Goal: Task Accomplishment & Management: Use online tool/utility

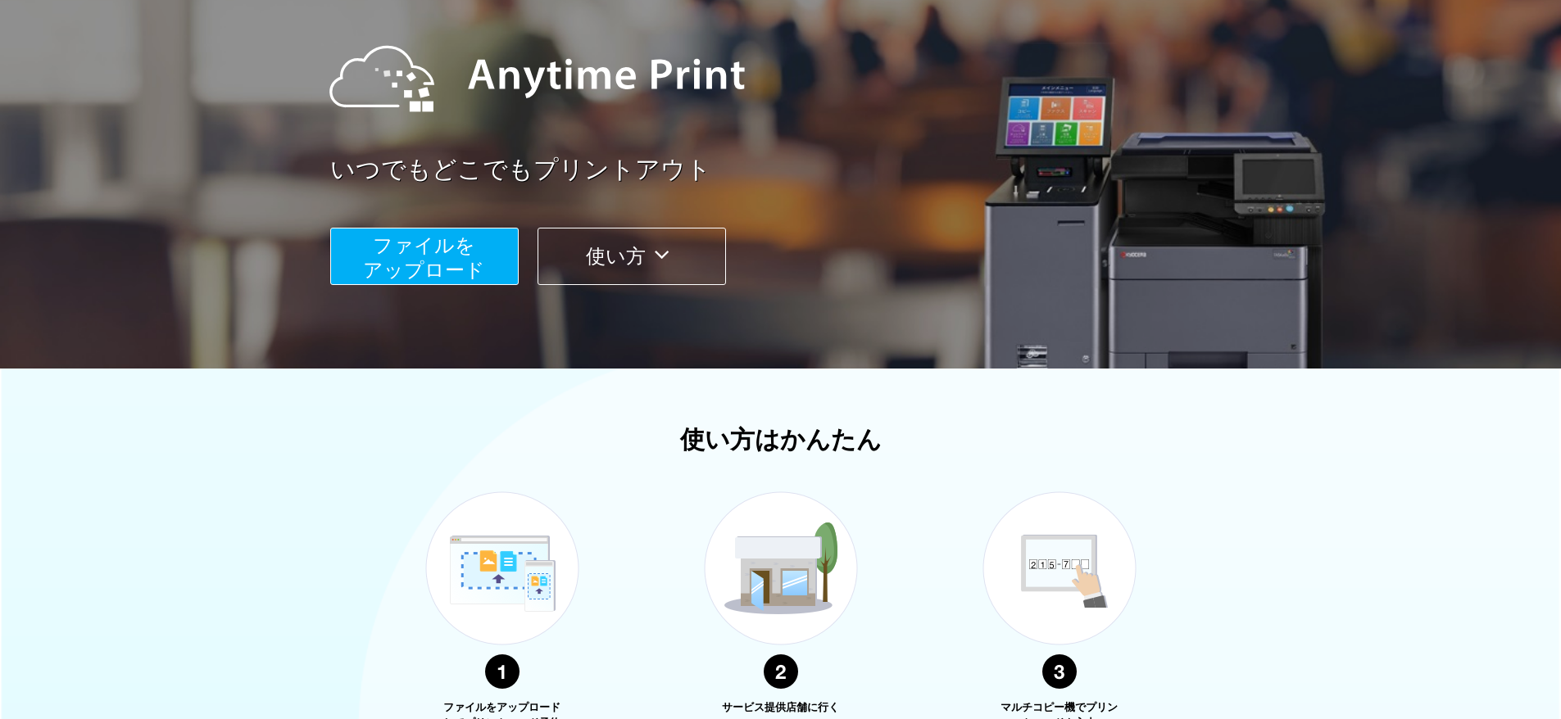
click at [642, 248] on button "使い方" at bounding box center [632, 256] width 188 height 57
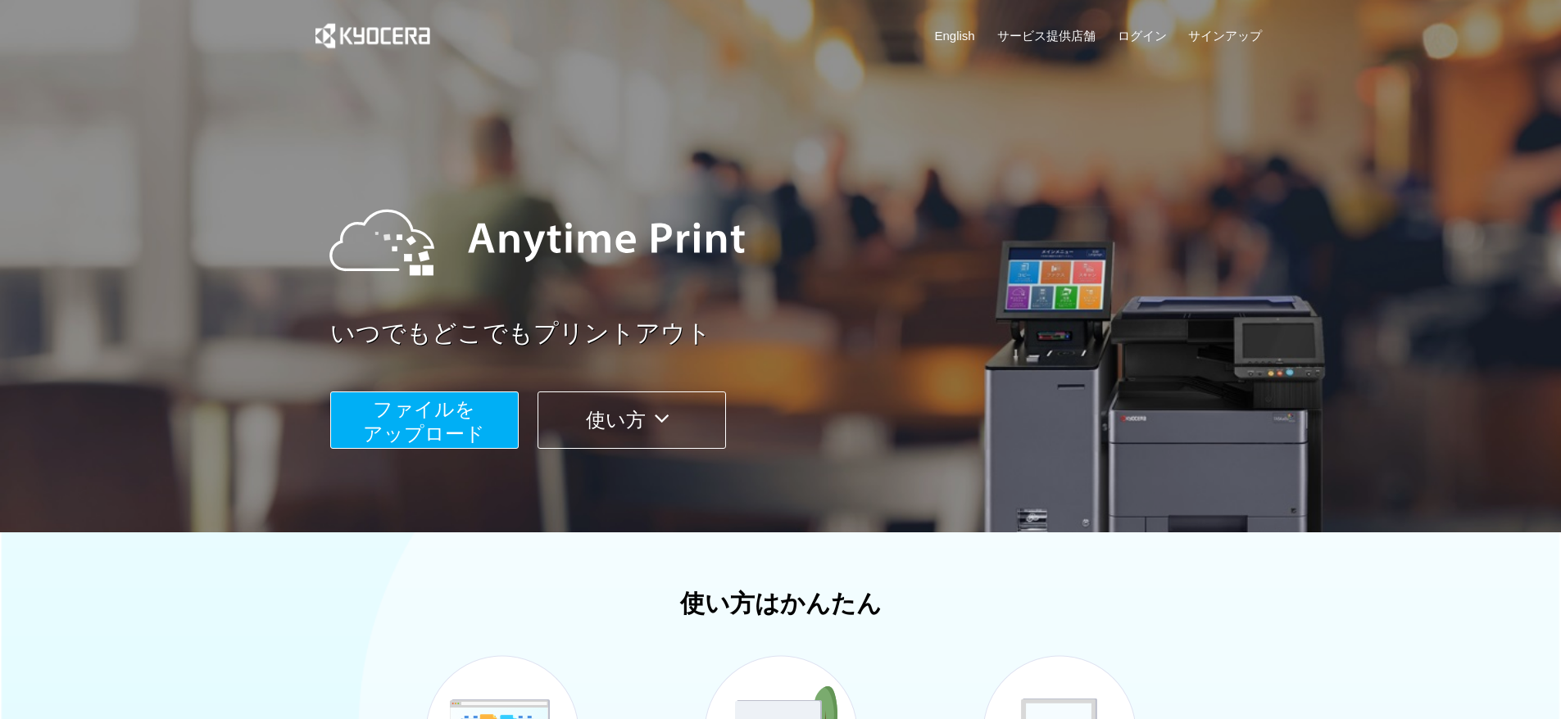
click at [583, 431] on button "使い方" at bounding box center [632, 420] width 188 height 57
click at [1142, 32] on link "ログイン" at bounding box center [1142, 35] width 49 height 17
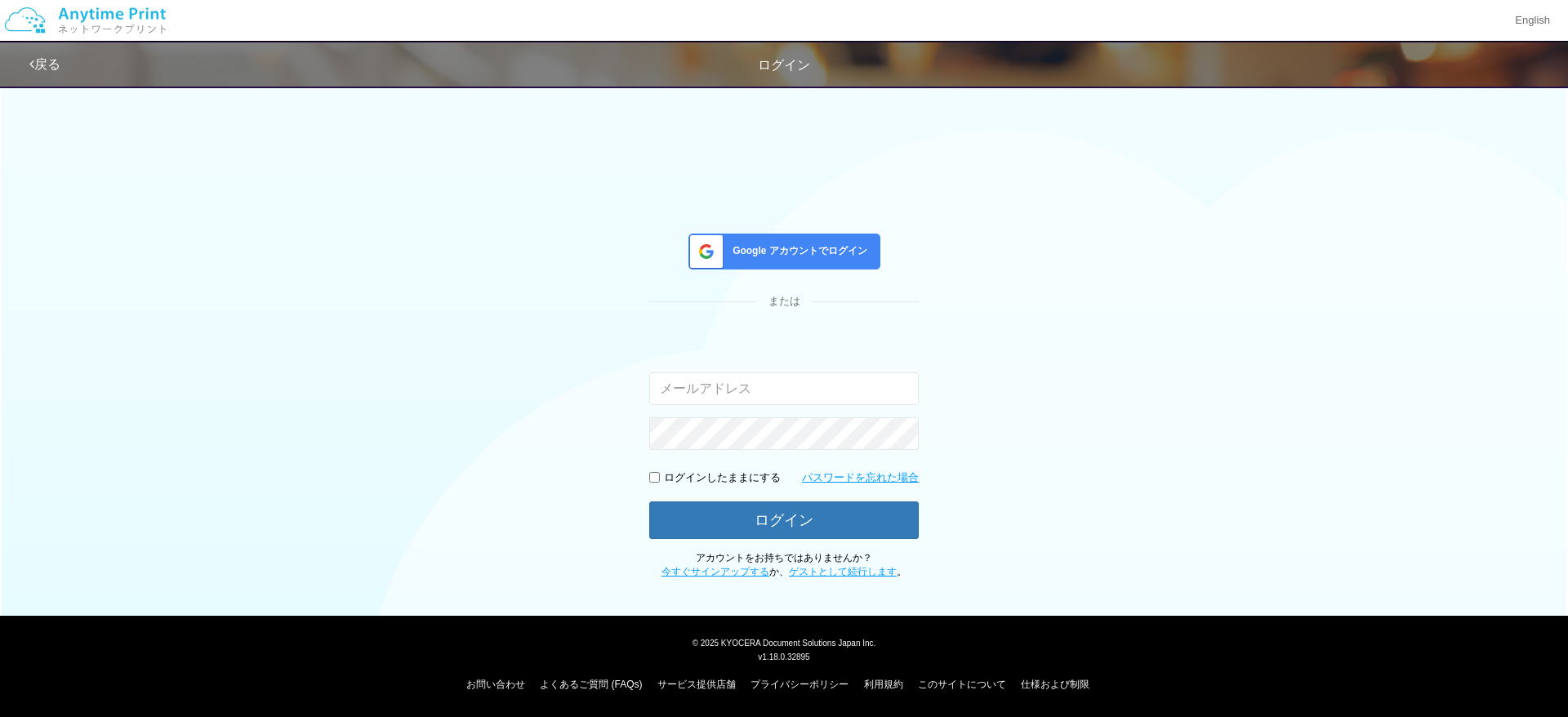
type input "[EMAIL_ADDRESS][DOMAIN_NAME]"
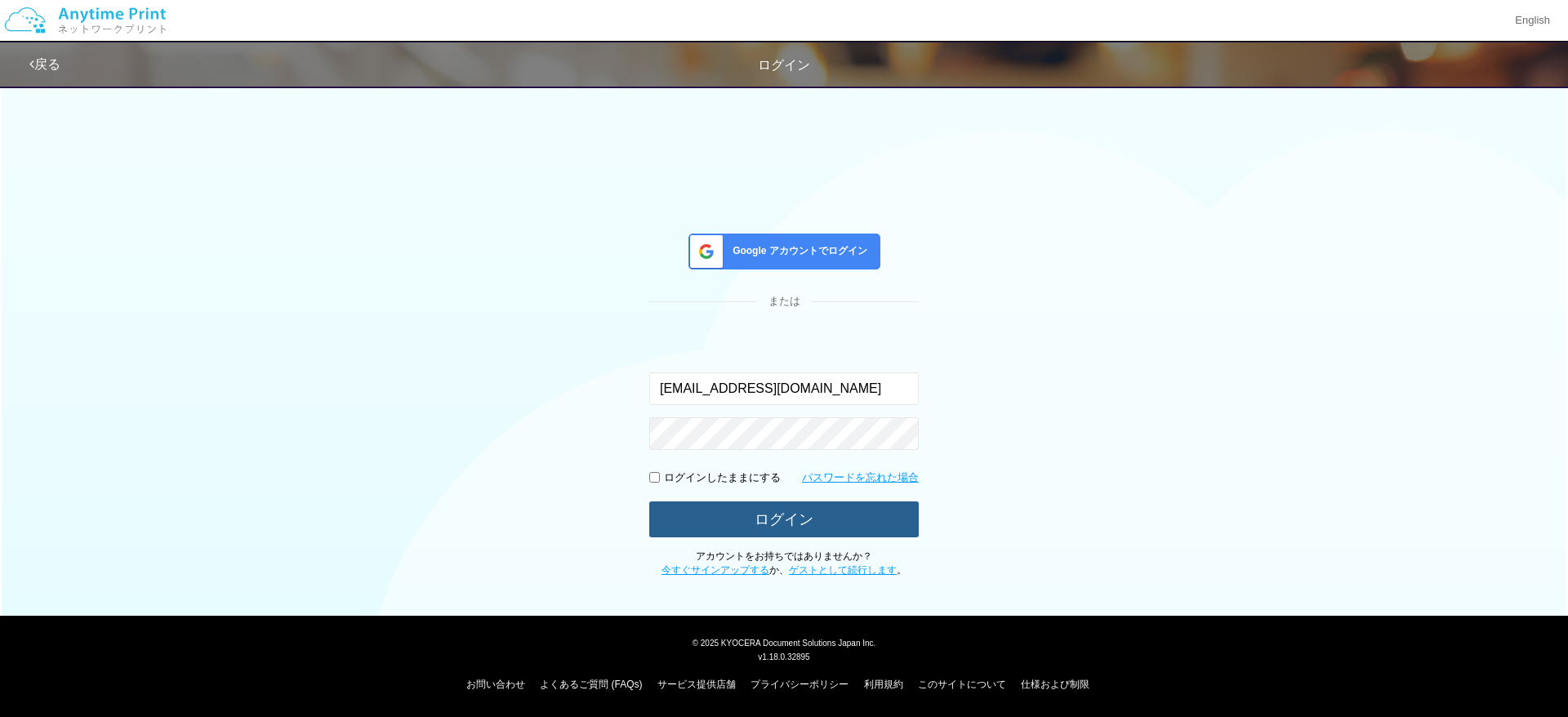
click at [798, 509] on button "ログイン" at bounding box center [784, 520] width 269 height 36
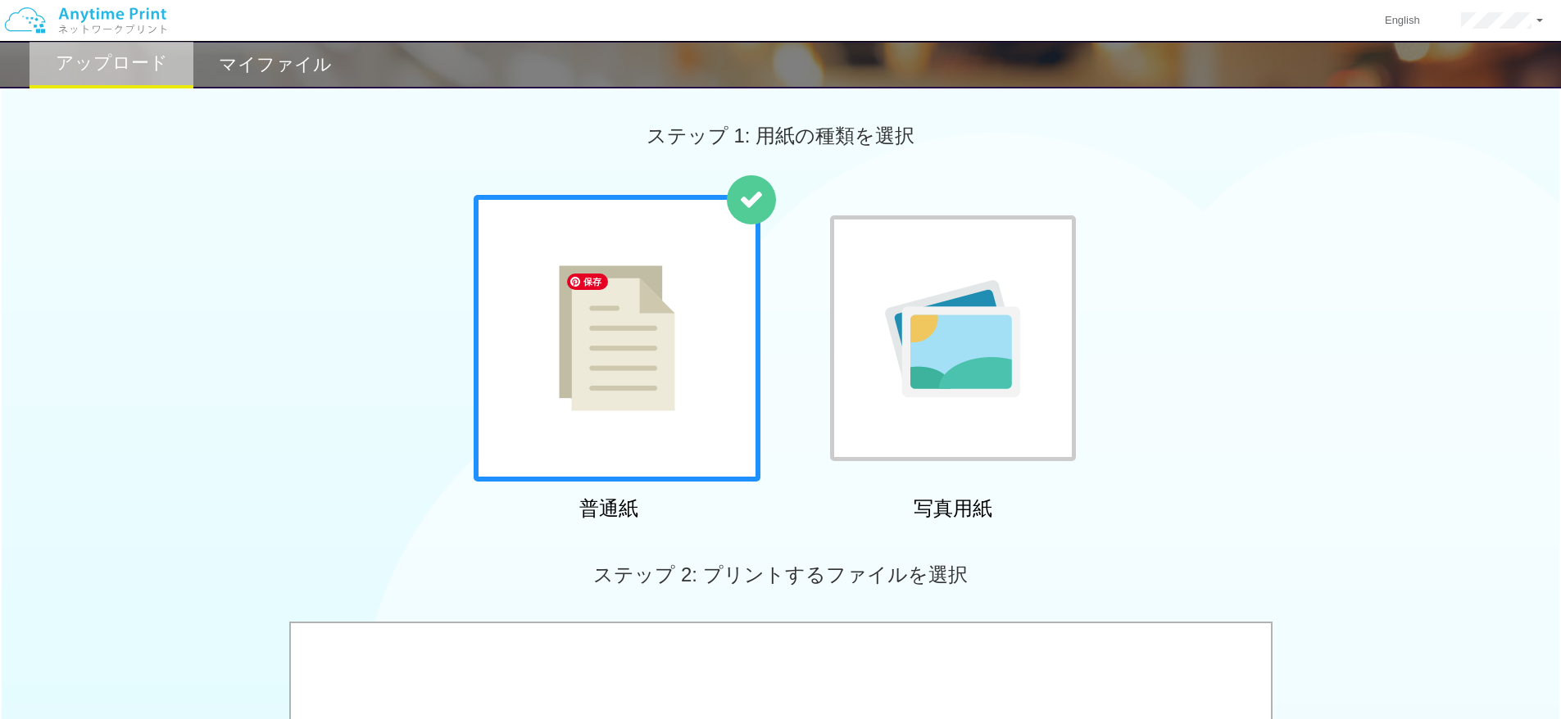
click at [670, 367] on img at bounding box center [617, 338] width 116 height 146
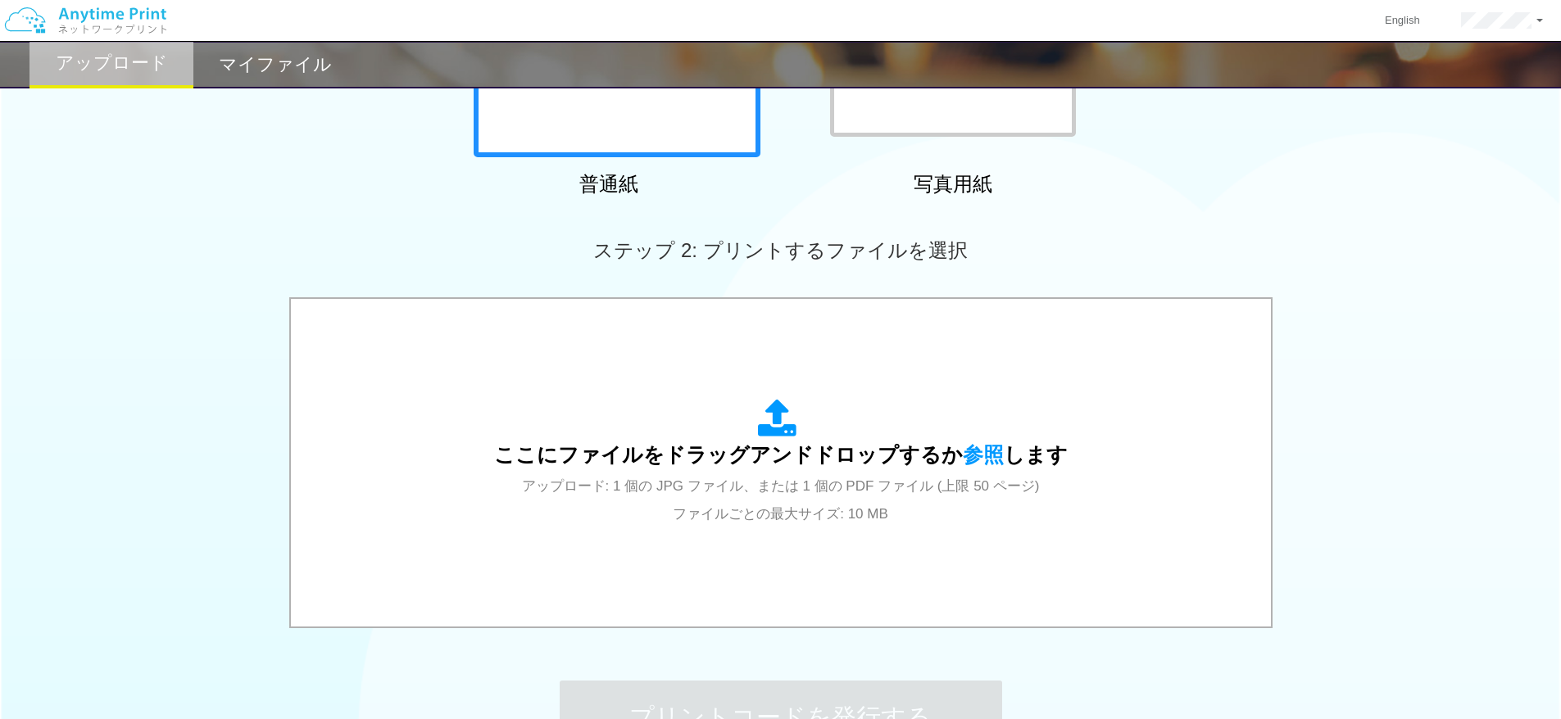
scroll to position [328, 0]
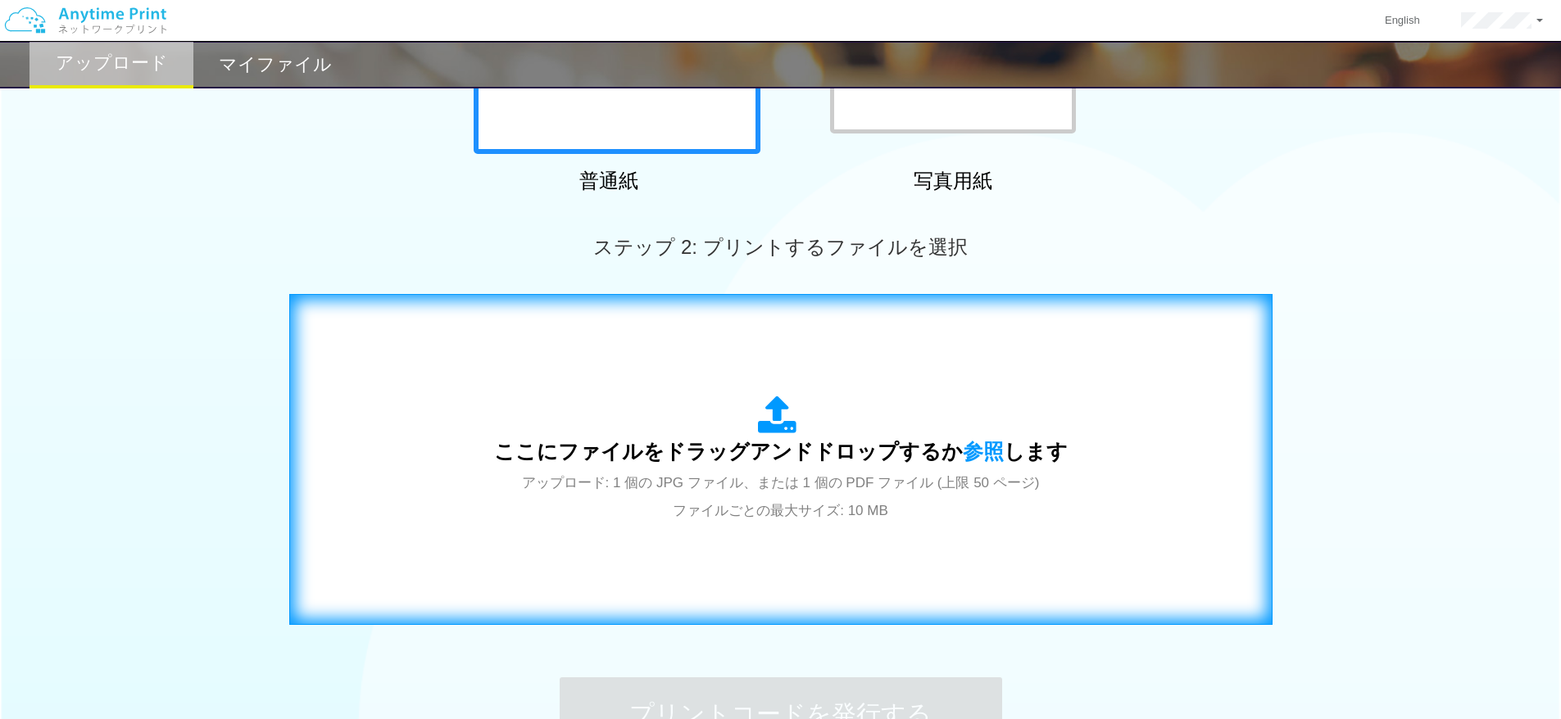
click at [741, 539] on div "ここにファイルをドラッグアンドドロップするか 参照 します アップロード: 1 個の JPG ファイル、または 1 個の PDF ファイル (上限 50 ペー…" at bounding box center [780, 459] width 949 height 297
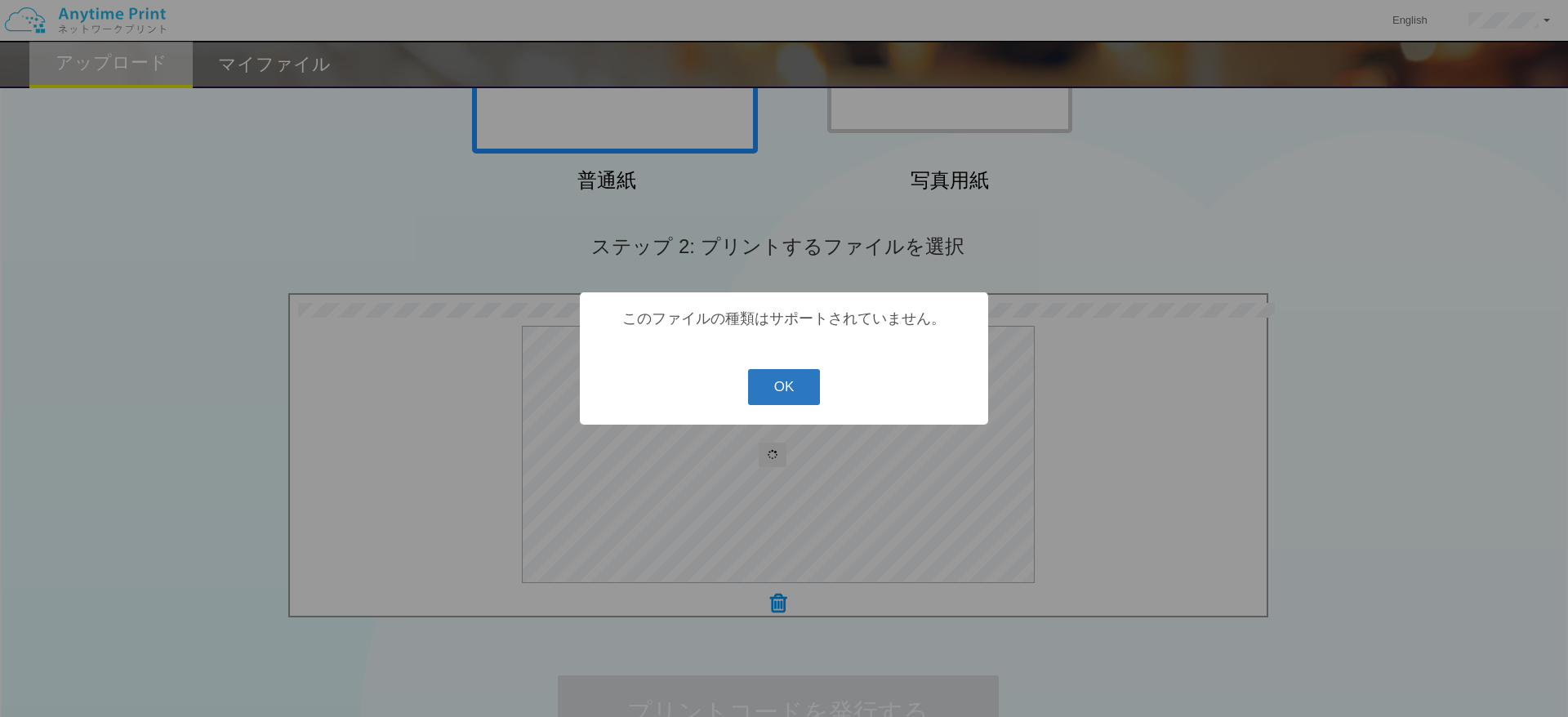
click at [784, 400] on button "OK" at bounding box center [784, 387] width 73 height 36
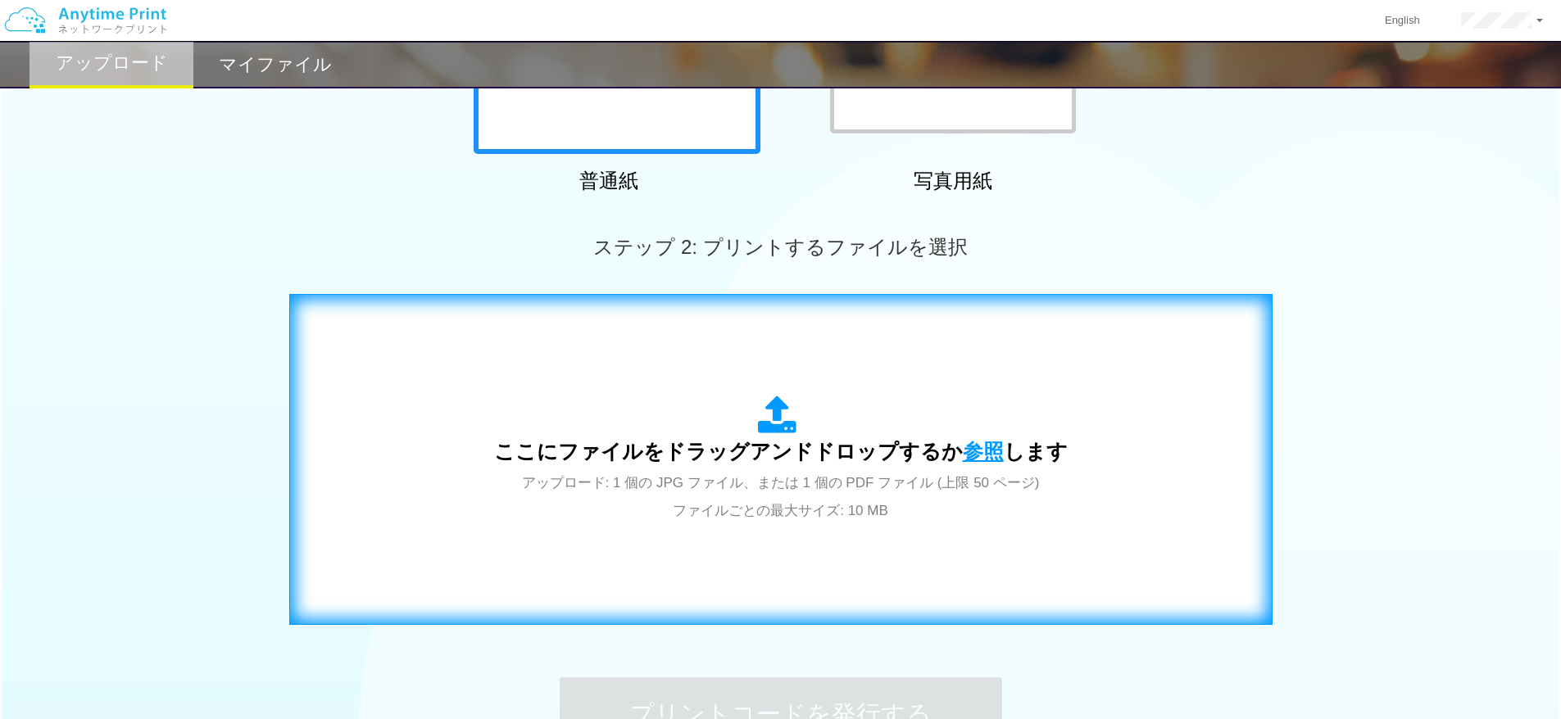
click at [973, 449] on span "参照" at bounding box center [983, 451] width 41 height 23
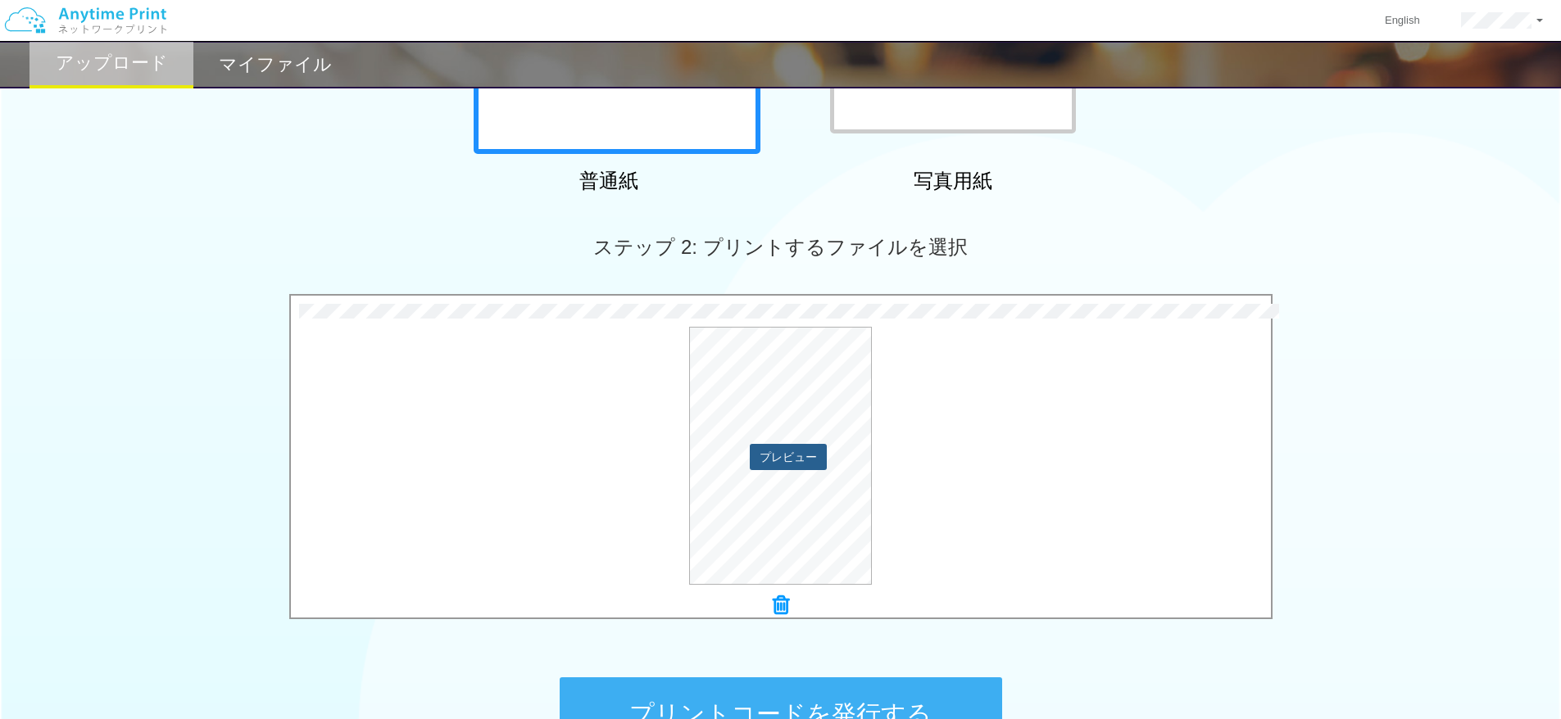
click at [777, 466] on button "プレビュー" at bounding box center [788, 457] width 77 height 26
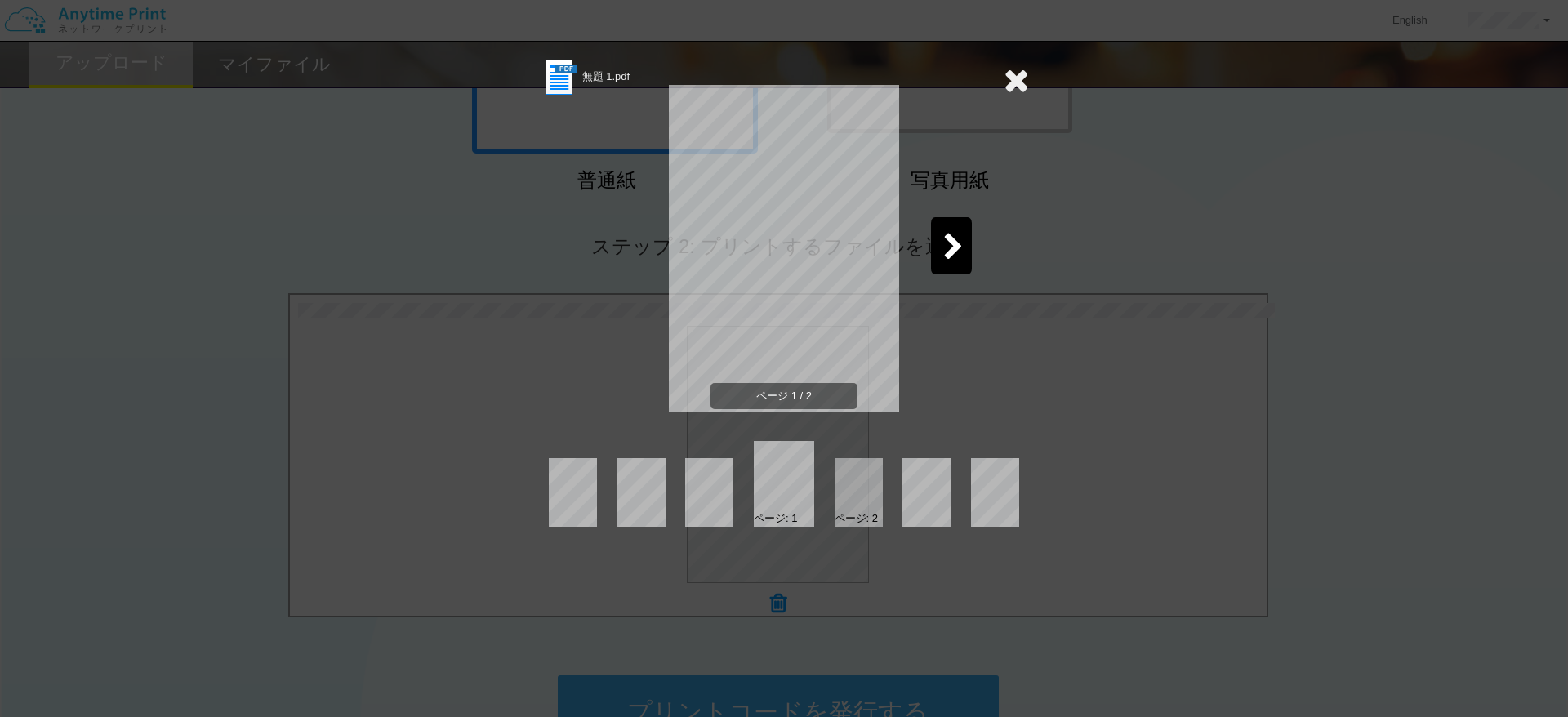
click at [951, 245] on icon at bounding box center [953, 247] width 20 height 29
click at [622, 264] on div at bounding box center [616, 245] width 41 height 57
click at [1015, 77] on icon at bounding box center [1016, 80] width 25 height 33
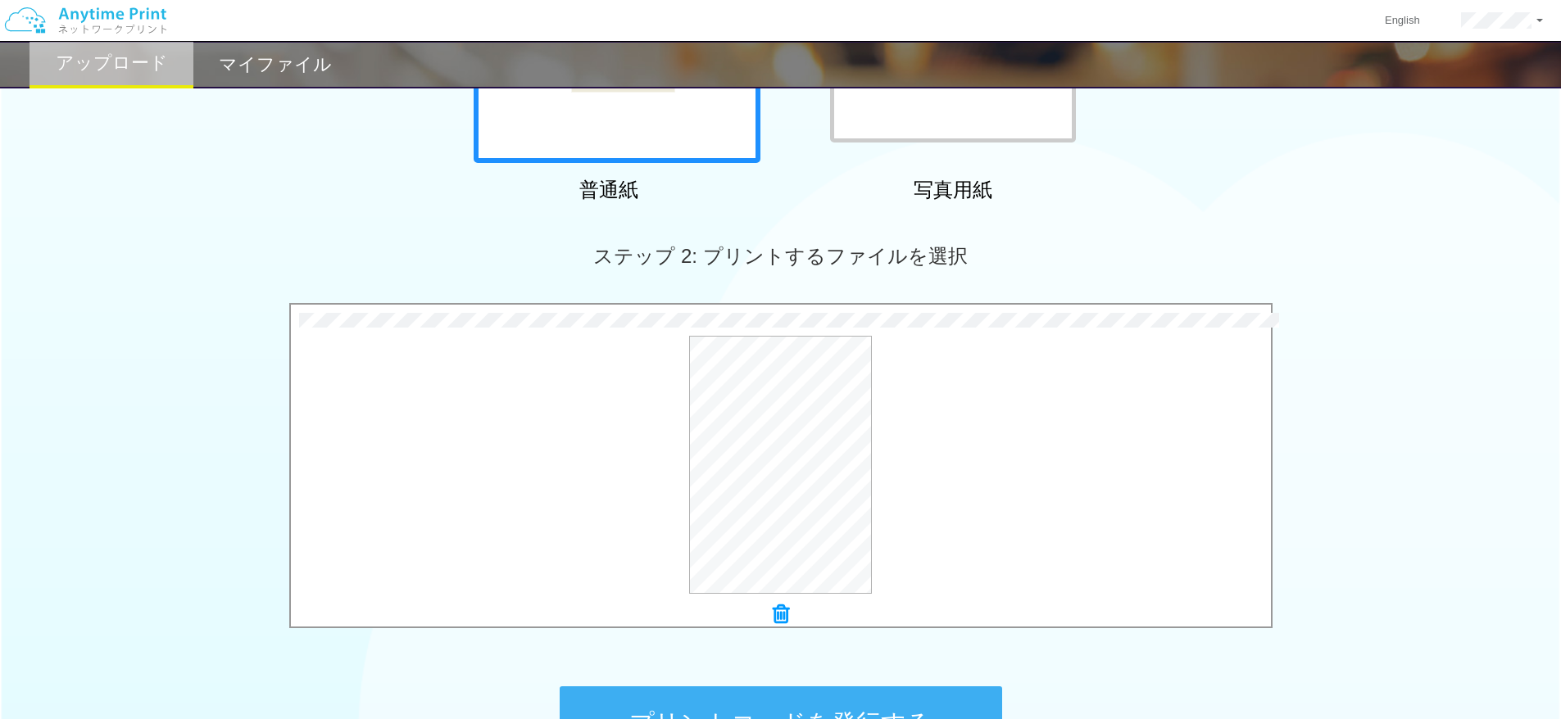
scroll to position [527, 0]
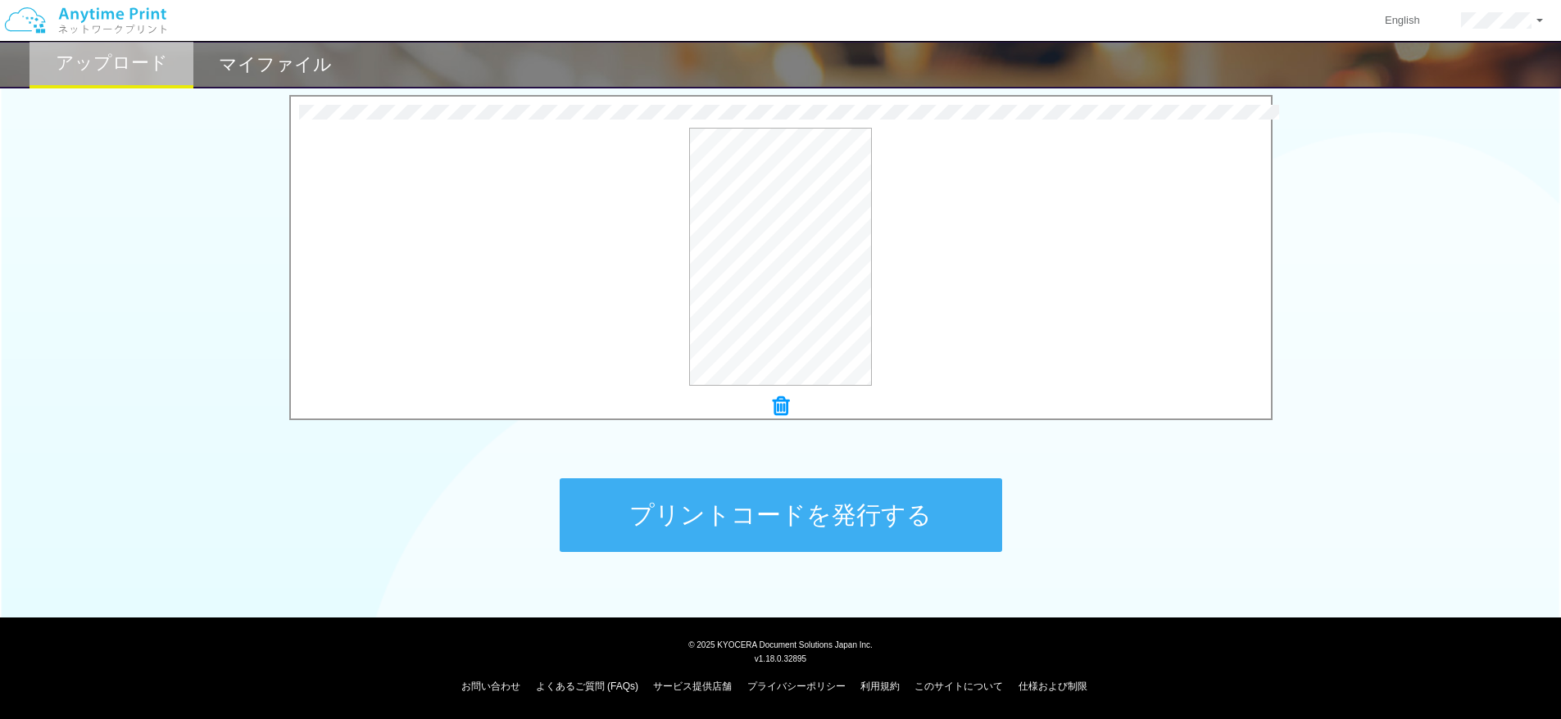
click at [739, 527] on button "プリントコードを発行する" at bounding box center [781, 516] width 442 height 74
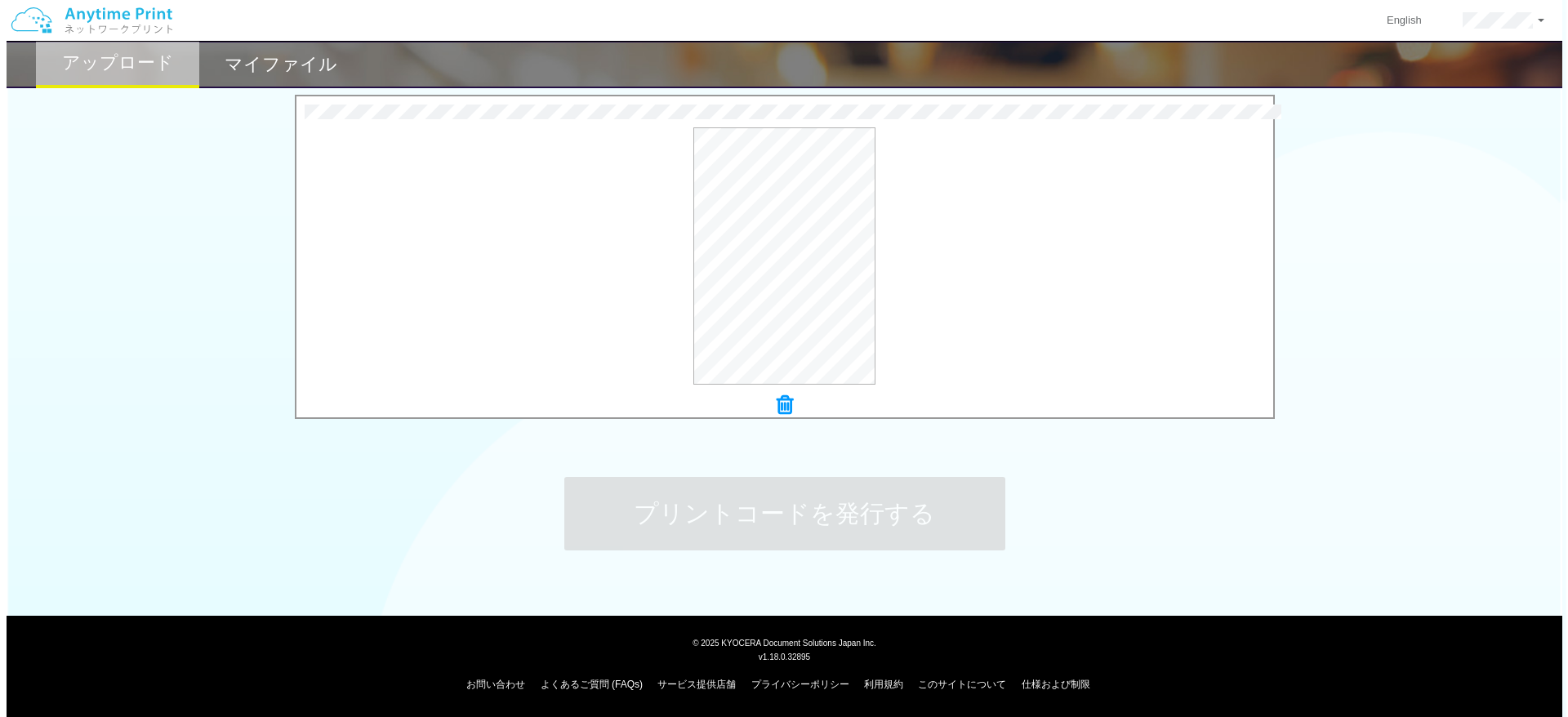
scroll to position [0, 0]
